Goal: Transaction & Acquisition: Purchase product/service

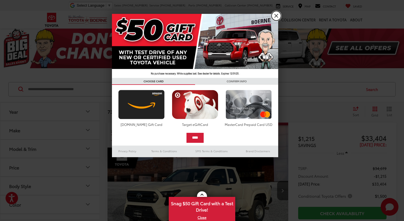
click at [277, 14] on link "X" at bounding box center [275, 15] width 9 height 9
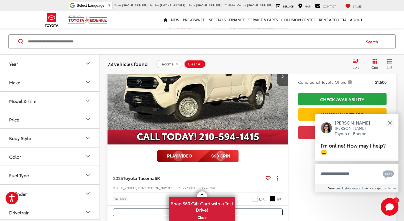
scroll to position [81, 0]
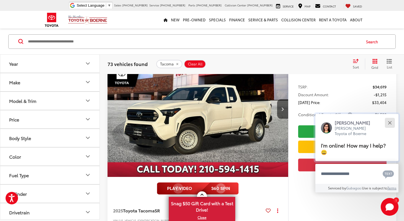
click at [386, 127] on button "Close" at bounding box center [389, 123] width 12 height 12
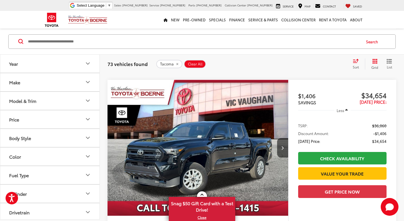
scroll to position [765, 0]
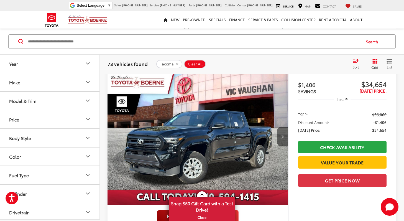
click at [280, 137] on button "Next image" at bounding box center [282, 136] width 11 height 19
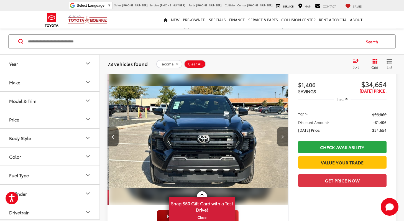
scroll to position [0, 181]
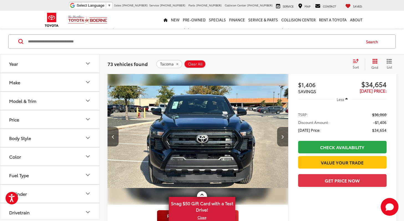
click at [280, 134] on button "Next image" at bounding box center [282, 136] width 11 height 19
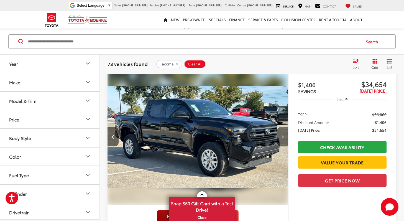
click at [280, 135] on button "Next image" at bounding box center [282, 136] width 11 height 19
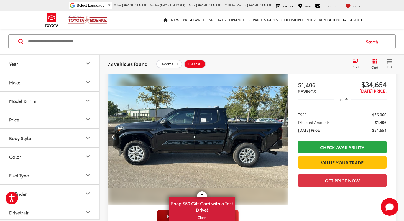
click at [280, 135] on button "Next image" at bounding box center [282, 136] width 11 height 19
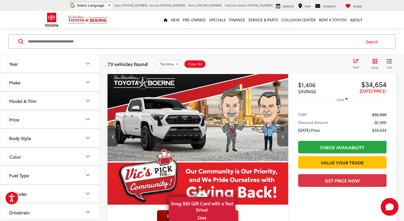
click at [280, 135] on button "Next image" at bounding box center [282, 136] width 11 height 19
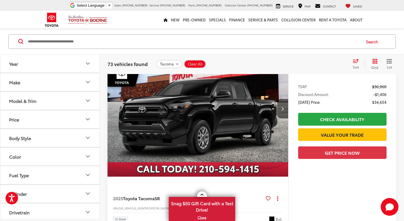
scroll to position [546, 0]
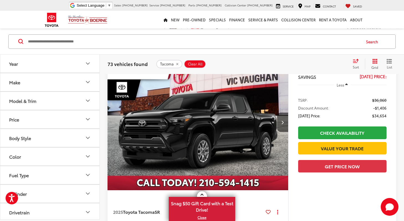
click at [248, 134] on img "2025 Toyota Tacoma SR 0" at bounding box center [197, 122] width 181 height 136
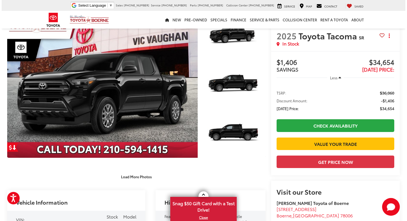
scroll to position [37, 0]
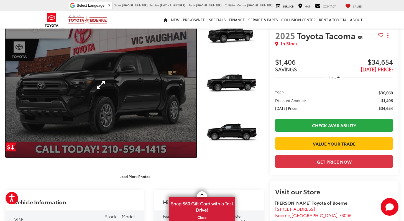
click at [127, 119] on link "Expand Photo 0" at bounding box center [101, 84] width 190 height 145
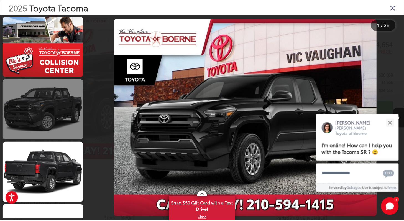
scroll to position [1367, 0]
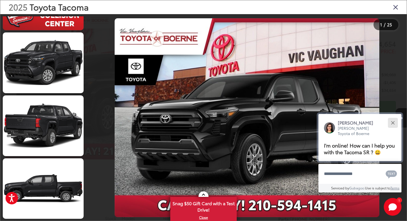
click at [390, 122] on button "Close" at bounding box center [393, 123] width 12 height 12
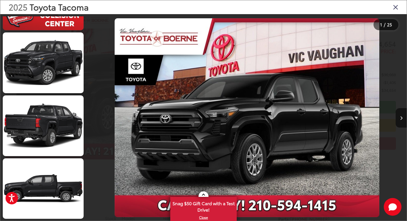
click at [396, 6] on icon "Close gallery" at bounding box center [396, 6] width 6 height 7
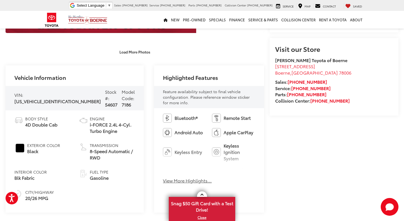
scroll to position [202, 0]
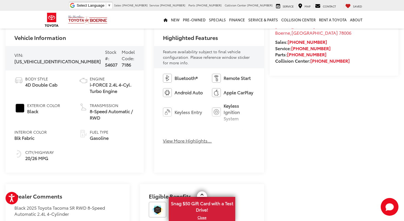
click at [184, 137] on button "View More Highlights..." at bounding box center [187, 140] width 49 height 6
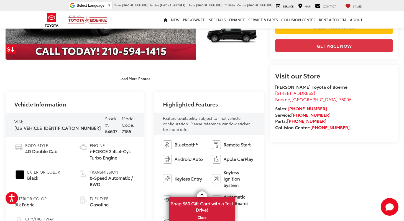
scroll to position [0, 0]
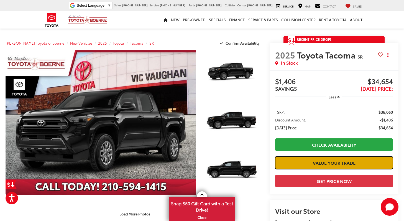
click at [303, 159] on link "Value Your Trade" at bounding box center [334, 162] width 118 height 12
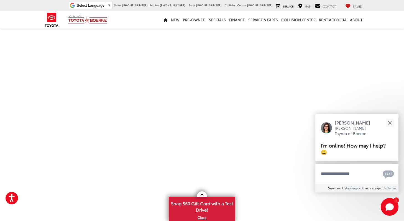
scroll to position [249, 0]
